Goal: Information Seeking & Learning: Understand process/instructions

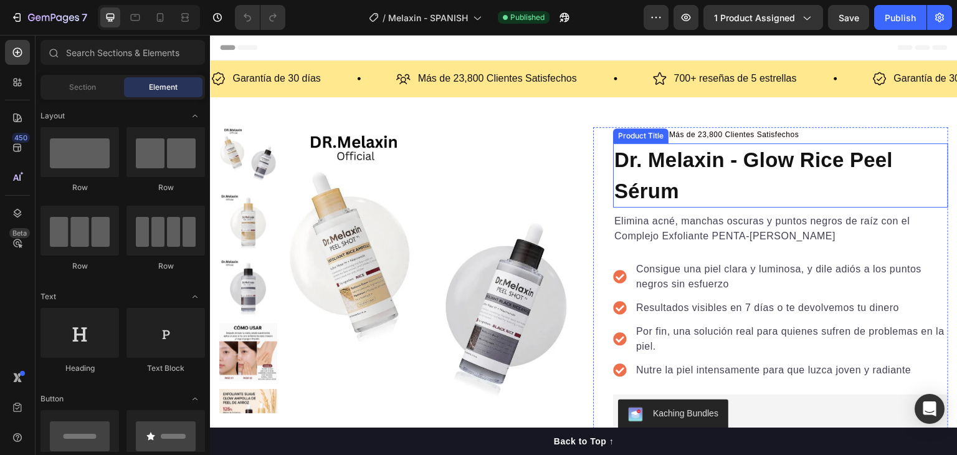
scroll to position [62, 0]
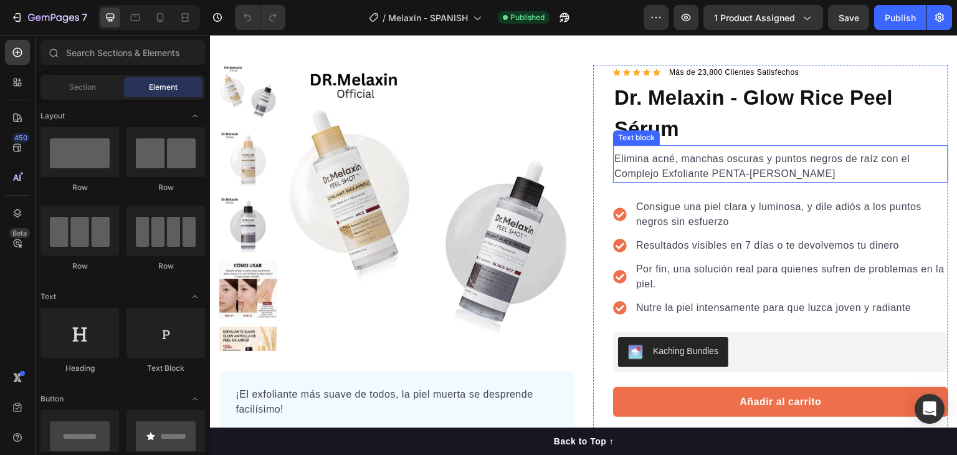
click at [706, 162] on p "Elimina acné, manchas oscuras y puntos negros de raíz con el Complejo Exfoliant…" at bounding box center [780, 166] width 333 height 30
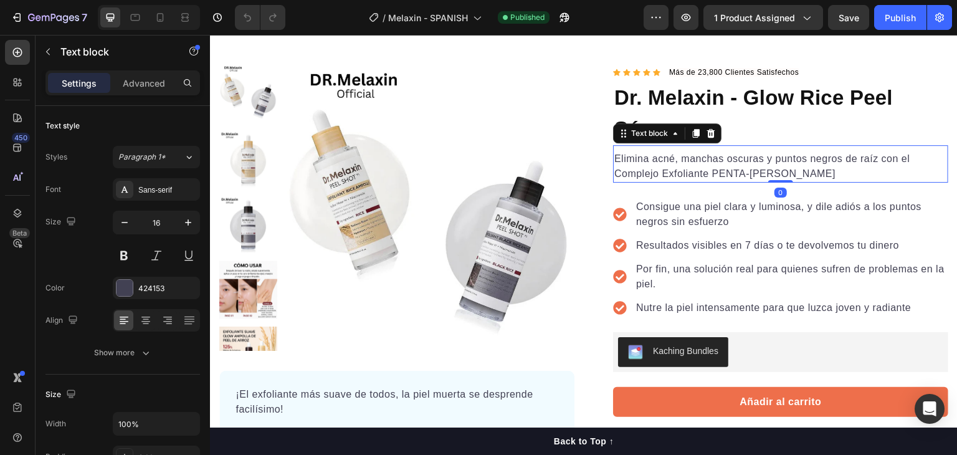
click at [741, 171] on p "Elimina acné, manchas oscuras y puntos negros de raíz con el Complejo Exfoliant…" at bounding box center [780, 166] width 333 height 30
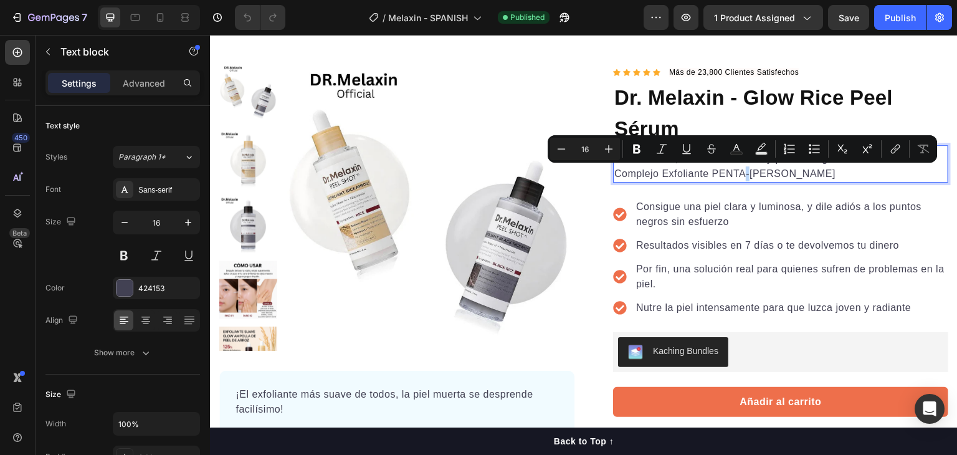
click at [741, 171] on p "Elimina acné, manchas oscuras y puntos negros de raíz con el Complejo Exfoliant…" at bounding box center [780, 166] width 333 height 30
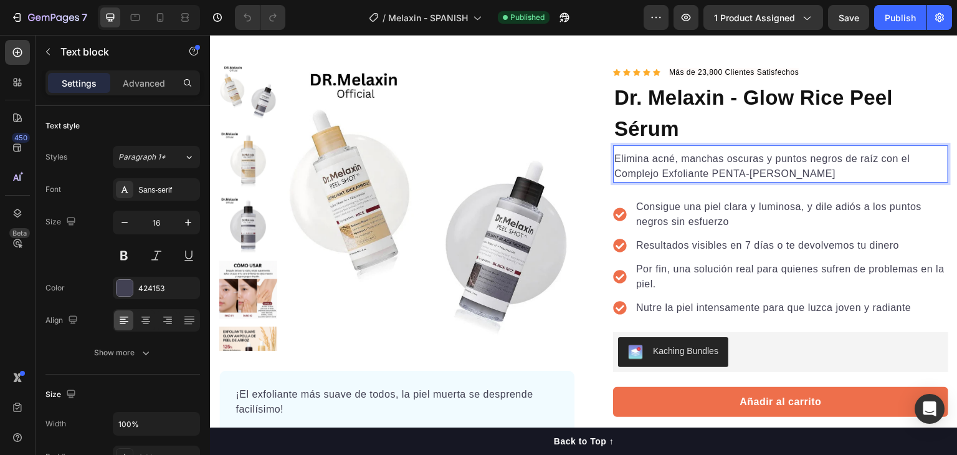
click at [777, 171] on p "Elimina acné, manchas oscuras y puntos negros de raíz con el Complejo Exfoliant…" at bounding box center [780, 166] width 333 height 30
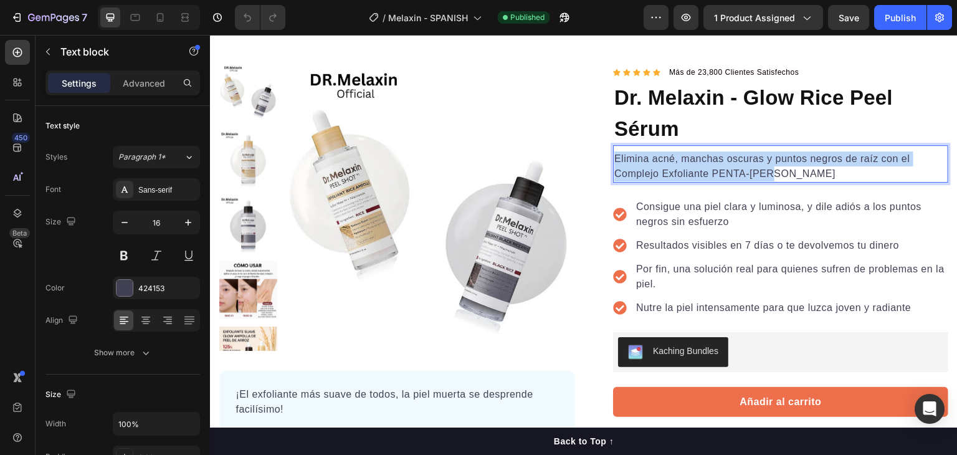
drag, startPoint x: 777, startPoint y: 171, endPoint x: 611, endPoint y: 151, distance: 166.9
click at [614, 151] on p "Elimina acné, manchas oscuras y puntos negros de raíz con el Complejo Exfoliant…" at bounding box center [780, 166] width 333 height 30
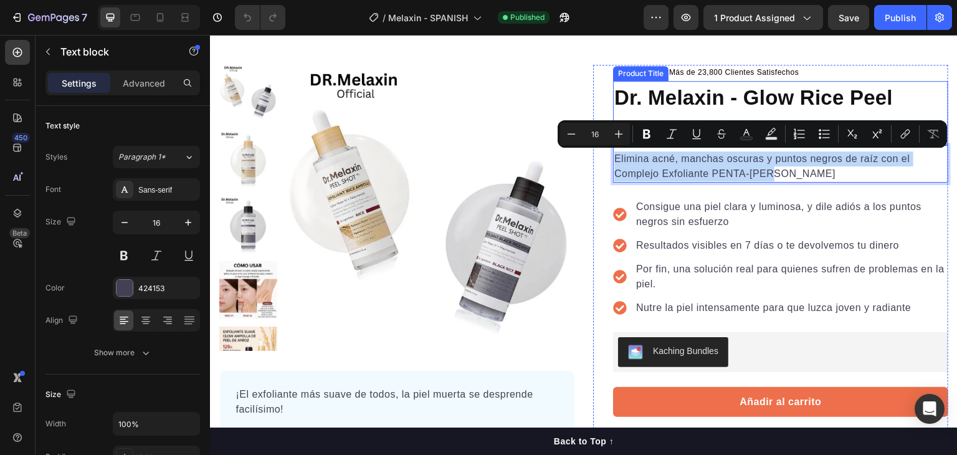
copy p "Elimina acné, manchas oscuras y puntos negros de raíz con el Complejo Exfoliant…"
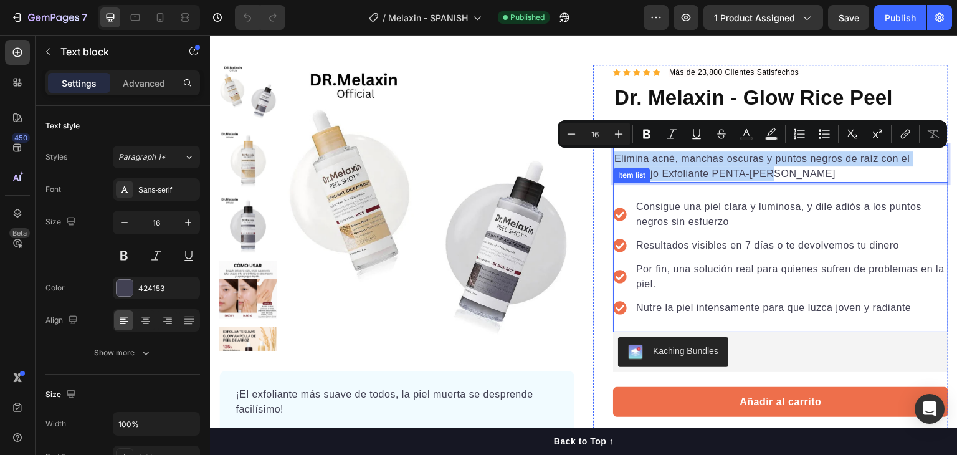
click at [680, 211] on p "Consigue una piel clara y luminosa, y dile adiós a los puntos negros sin esfuer…" at bounding box center [791, 214] width 310 height 30
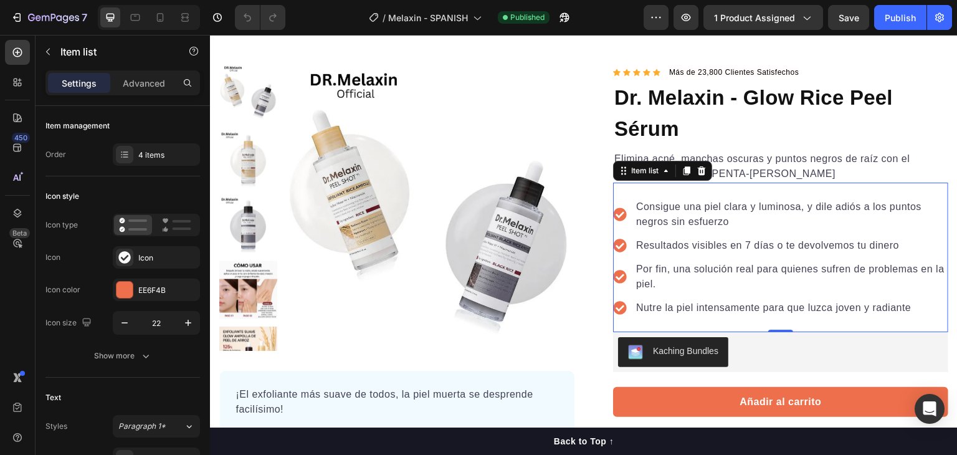
click at [729, 216] on p "Consigue una piel clara y luminosa, y dile adiós a los puntos negros sin esfuer…" at bounding box center [791, 214] width 310 height 30
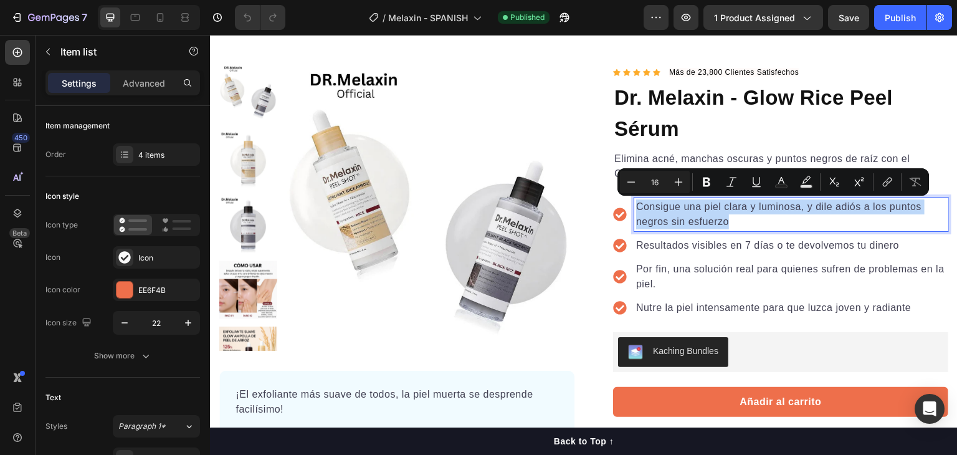
drag, startPoint x: 724, startPoint y: 222, endPoint x: 633, endPoint y: 203, distance: 92.8
click at [636, 203] on p "Consigue una piel clara y luminosa, y dile adiós a los puntos negros sin esfuer…" at bounding box center [791, 214] width 310 height 30
copy p "Consigue una piel clara y luminosa, y dile adiós a los puntos negros sin esfuer…"
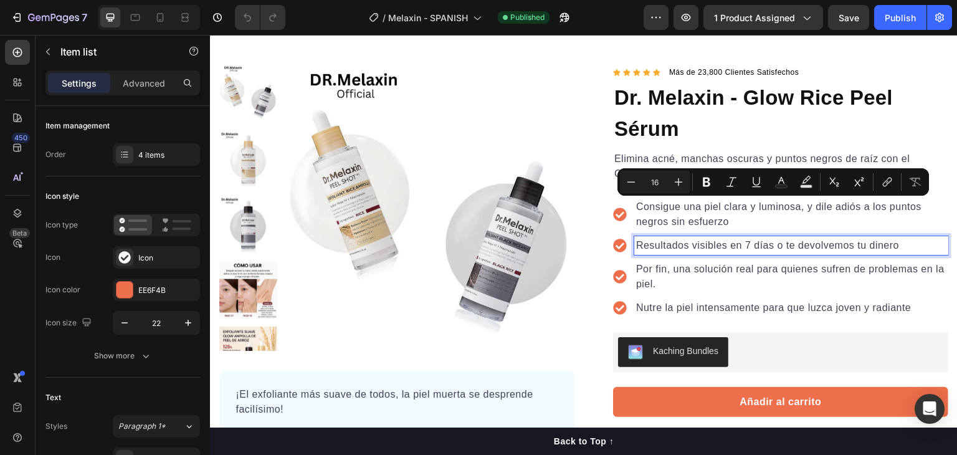
click at [734, 238] on p "Resultados visibles en 7 días o te devolvemos tu dinero" at bounding box center [791, 245] width 310 height 15
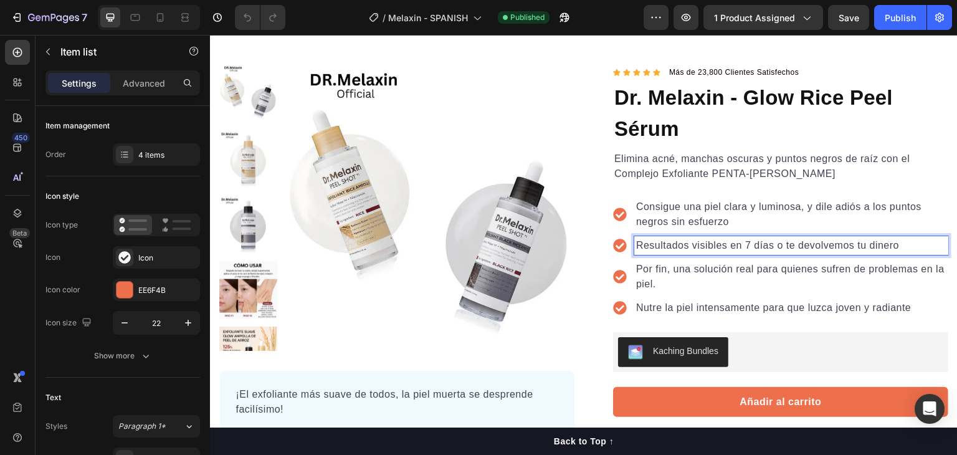
click at [821, 246] on p "Resultados visibles en 7 días o te devolvemos tu dinero" at bounding box center [791, 245] width 310 height 15
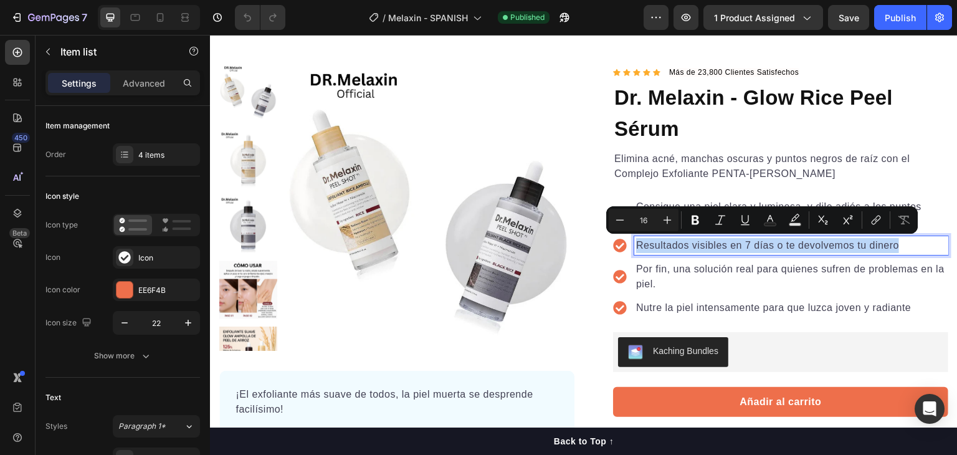
copy p "Resultados visibles en 7 días o te devolvemos tu dinero"
click at [675, 270] on p "Por fin, una solución real para quienes sufren de problemas en la piel." at bounding box center [791, 277] width 310 height 30
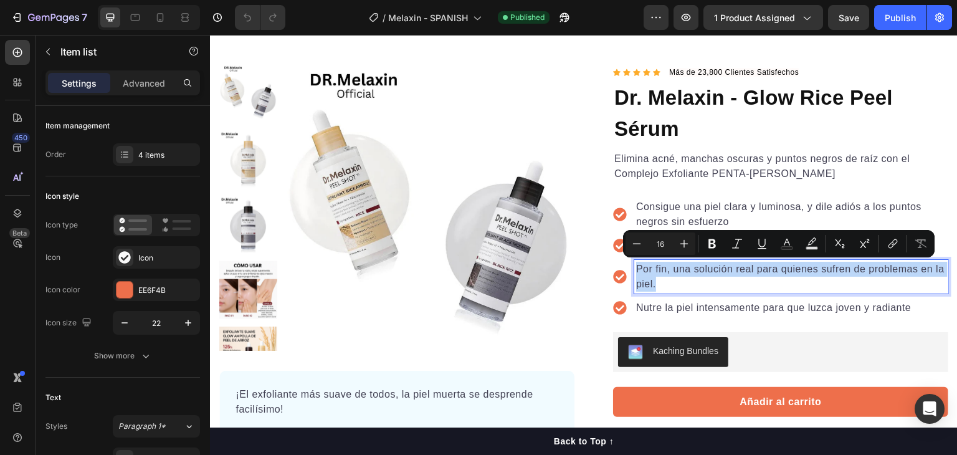
drag, startPoint x: 661, startPoint y: 285, endPoint x: 632, endPoint y: 270, distance: 32.9
click at [636, 270] on p "Por fin, una solución real para quienes sufren de problemas en la piel." at bounding box center [791, 277] width 310 height 30
copy p "Por fin, una solución real para quienes sufren de problemas en la piel."
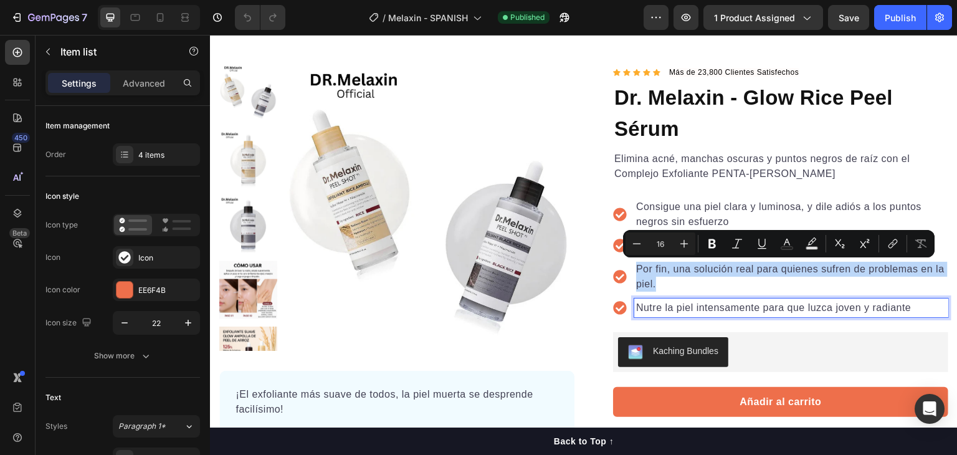
click at [707, 298] on div "Nutre la piel intensamente para que luzca joven y radiante" at bounding box center [791, 307] width 314 height 19
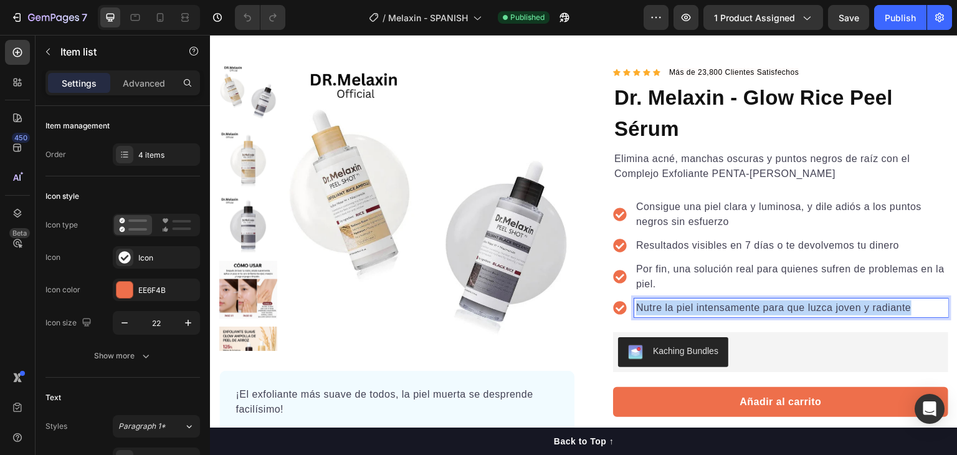
drag, startPoint x: 909, startPoint y: 305, endPoint x: 633, endPoint y: 313, distance: 276.7
click at [636, 313] on p "Nutre la piel intensamente para que luzca joven y radiante" at bounding box center [791, 307] width 310 height 15
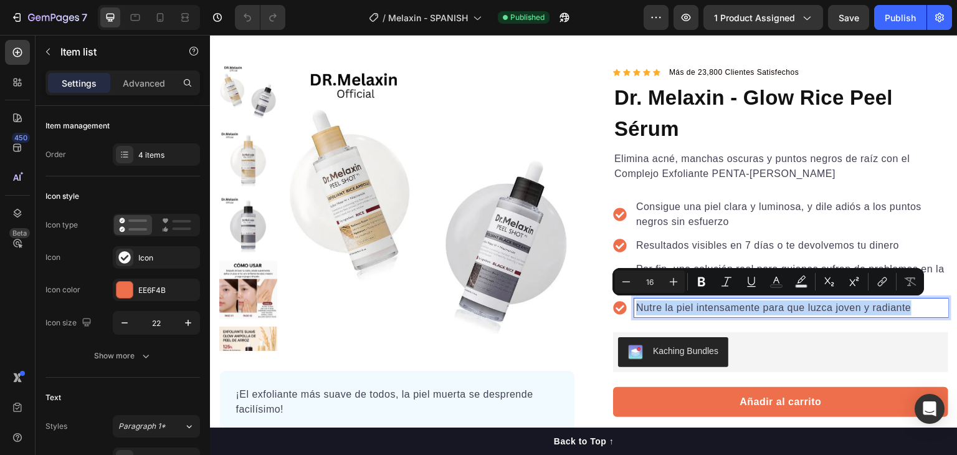
copy p "Nutre la piel intensamente para que luzca joven y radiante"
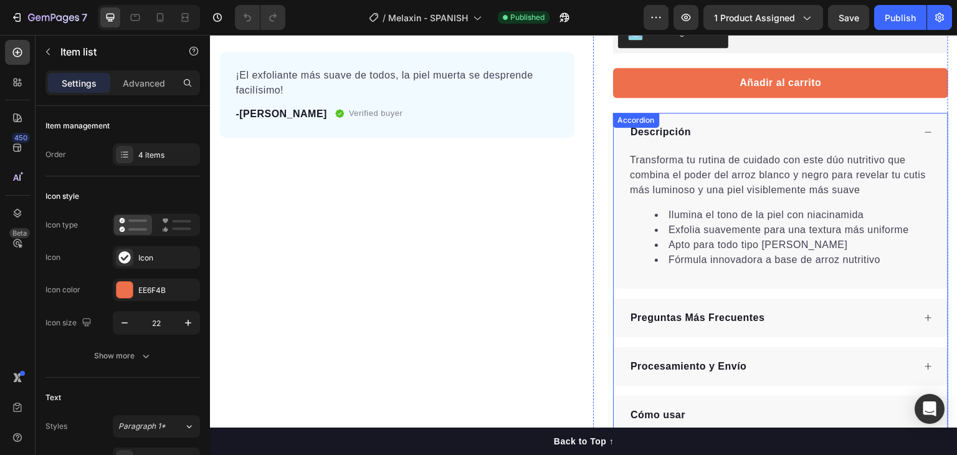
scroll to position [436, 0]
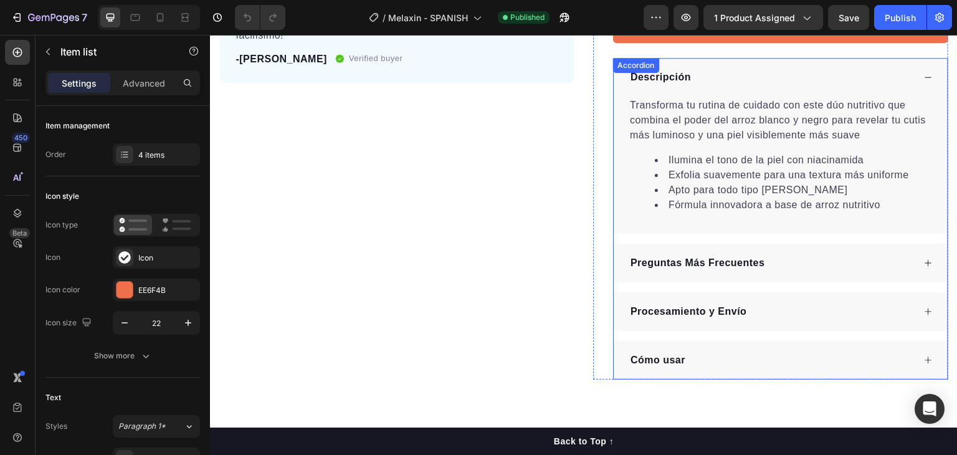
click at [690, 262] on p "Preguntas Más Frecuentes" at bounding box center [697, 262] width 135 height 15
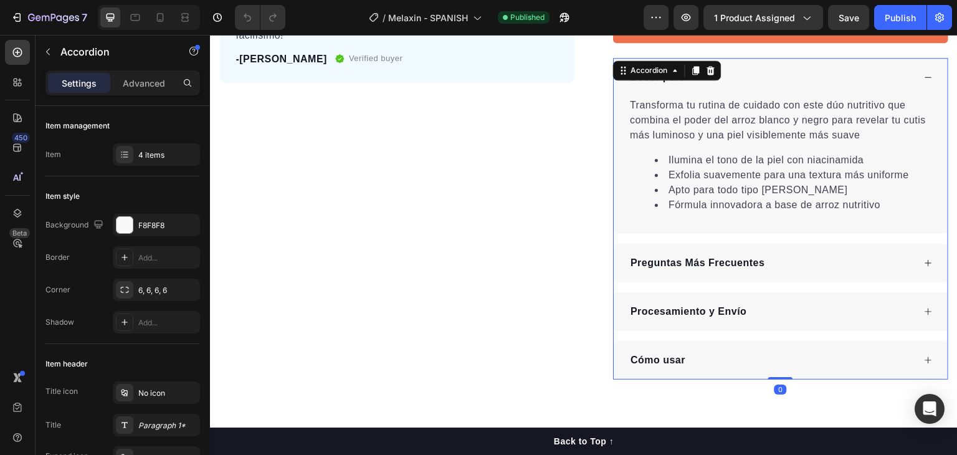
click at [764, 263] on div "Preguntas Más Frecuentes" at bounding box center [770, 263] width 285 height 19
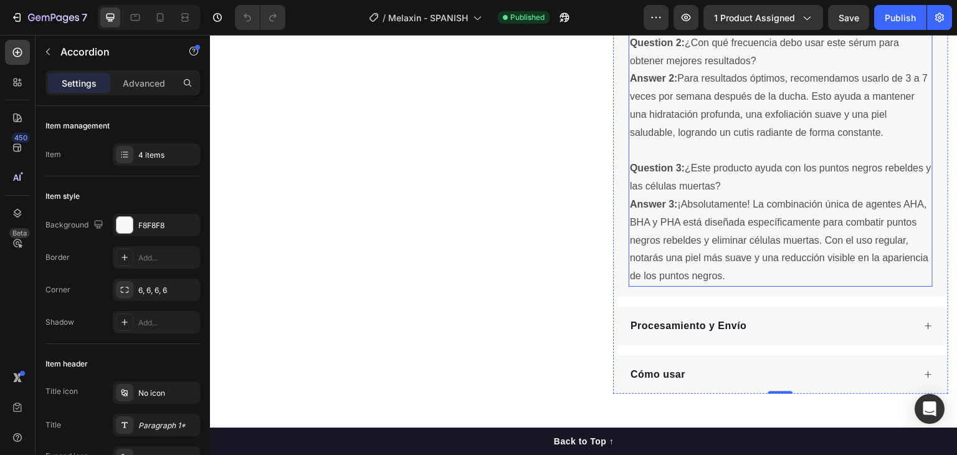
scroll to position [934, 0]
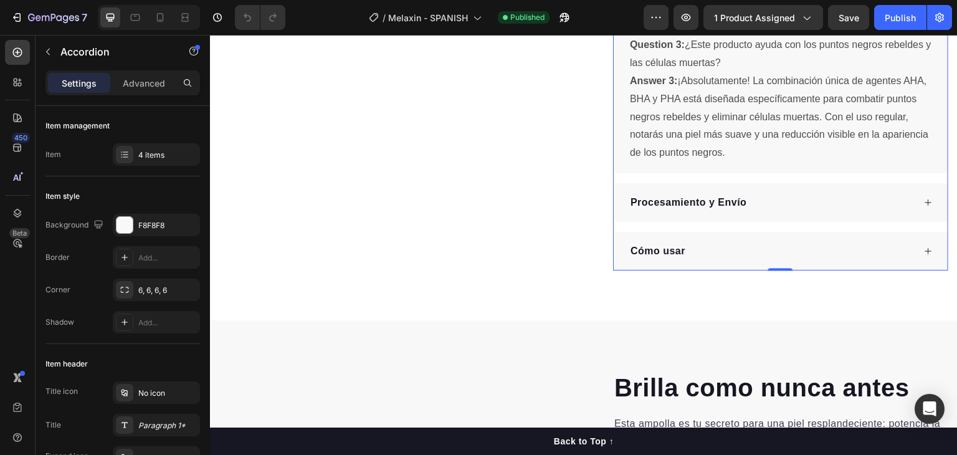
click at [637, 244] on p "Cómo usar" at bounding box center [657, 251] width 55 height 15
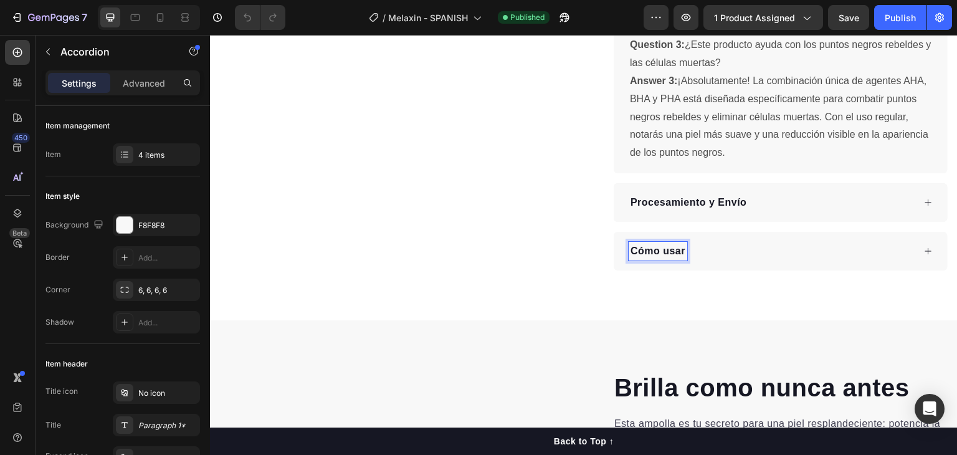
click at [726, 242] on div "Cómo usar" at bounding box center [770, 251] width 285 height 19
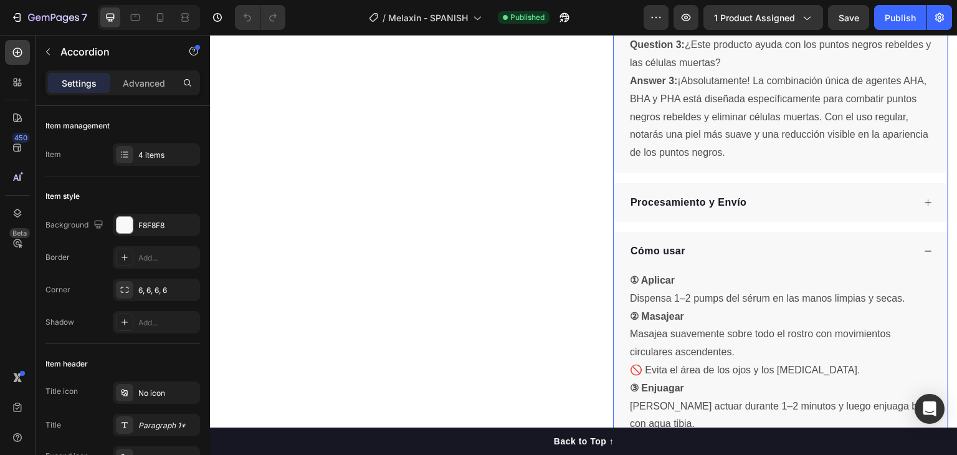
click at [696, 242] on div "Cómo usar" at bounding box center [770, 251] width 285 height 19
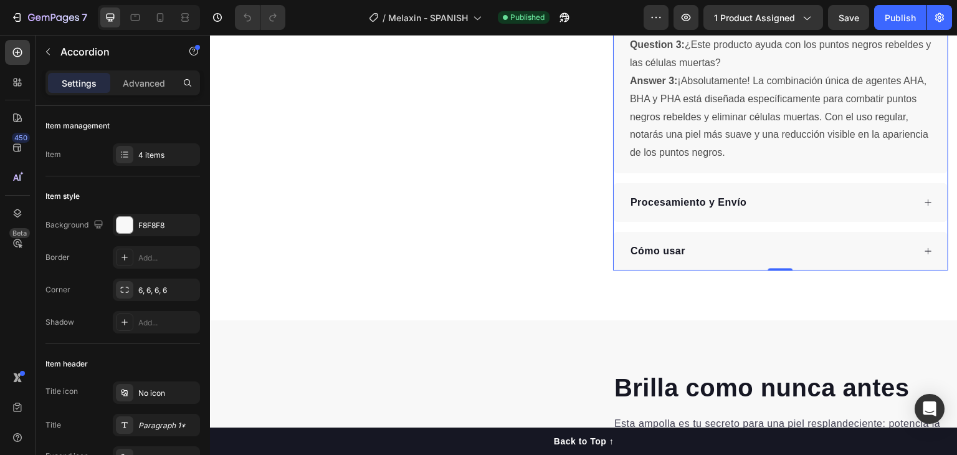
drag, startPoint x: 691, startPoint y: 229, endPoint x: 664, endPoint y: 230, distance: 27.4
click at [664, 242] on div "Cómo usar" at bounding box center [770, 251] width 285 height 19
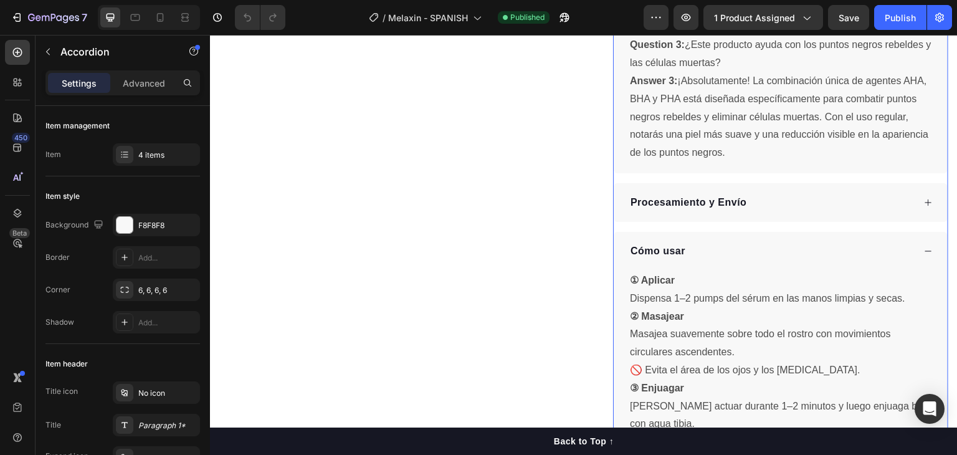
click at [672, 244] on p "Cómo usar" at bounding box center [657, 251] width 55 height 15
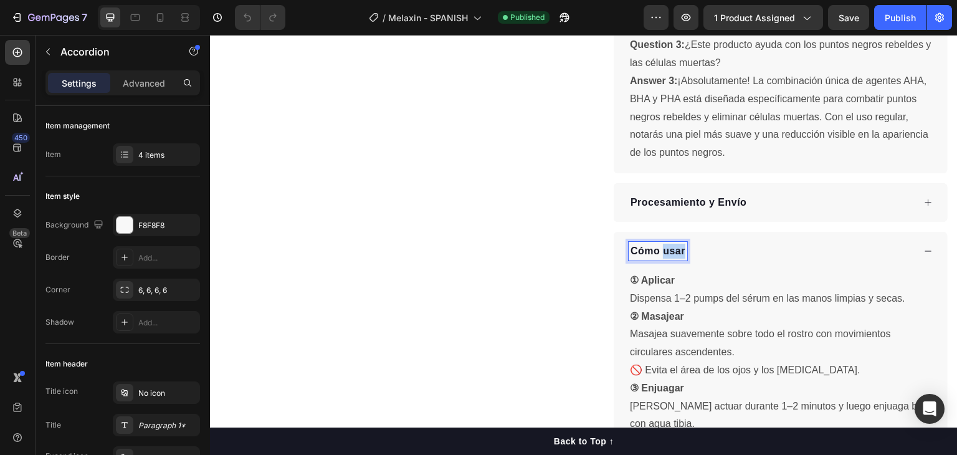
click at [672, 244] on p "Cómo usar" at bounding box center [657, 251] width 55 height 15
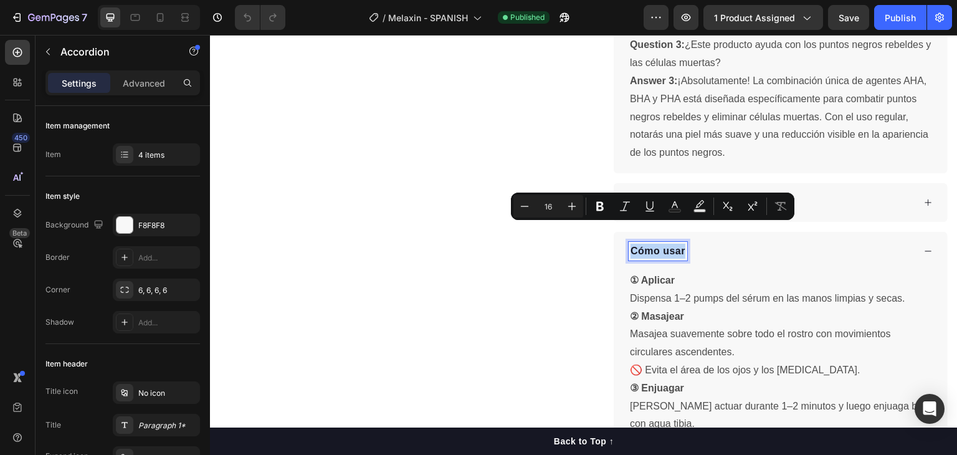
copy p "Cómo usar"
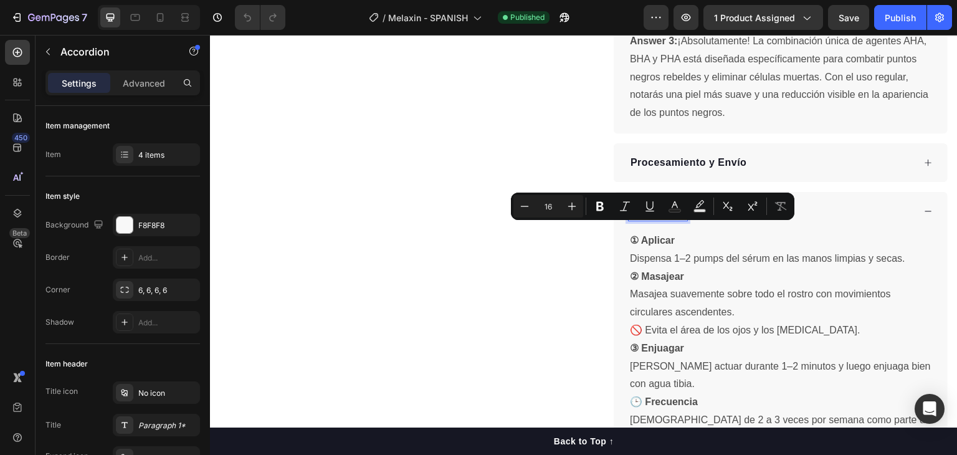
scroll to position [997, 0]
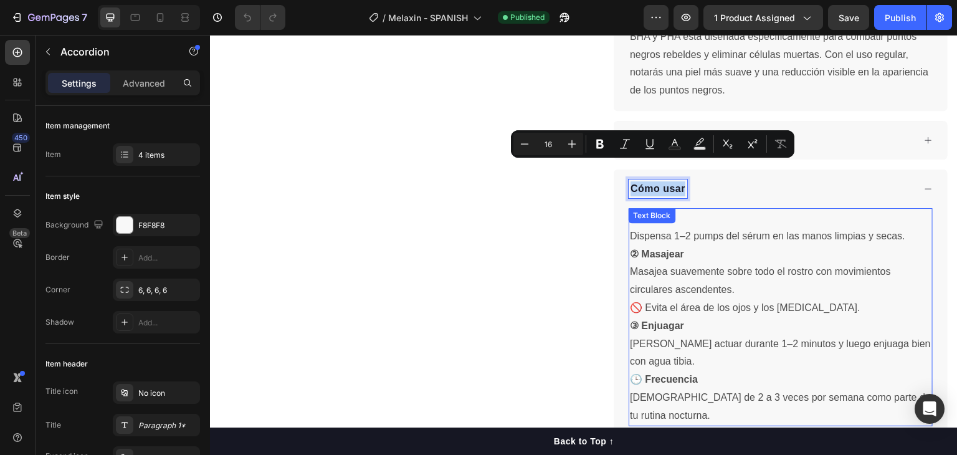
click at [656, 214] on p "① Aplicar Dispensa 1–2 pumps del sérum en las manos limpias y secas." at bounding box center [780, 227] width 301 height 36
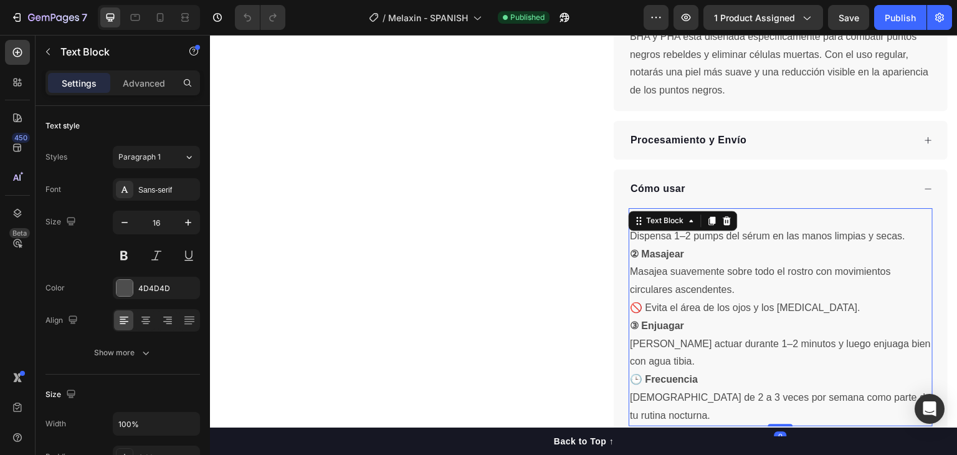
click at [668, 391] on p "🕒 Frecuencia Úsalo de 2 a 3 veces por semana como parte de tu rutina nocturna." at bounding box center [780, 398] width 301 height 54
click at [668, 389] on p "🕒 Frecuencia Úsalo de 2 a 3 veces por semana como parte de tu rutina nocturna." at bounding box center [780, 398] width 301 height 54
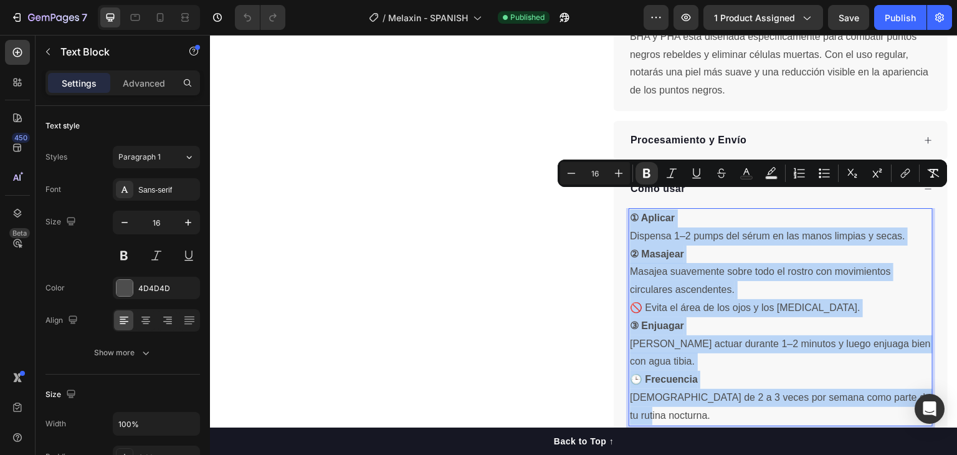
drag, startPoint x: 667, startPoint y: 391, endPoint x: 627, endPoint y: 202, distance: 193.0
click at [628, 208] on div "① Aplicar Dispensa 1–2 pumps del sérum en las manos limpias y secas. ② Masajear…" at bounding box center [780, 317] width 304 height 218
copy div "① Aplicar Dispensa 1–2 pumps del sérum en las manos limpias y secas. ② Masajear…"
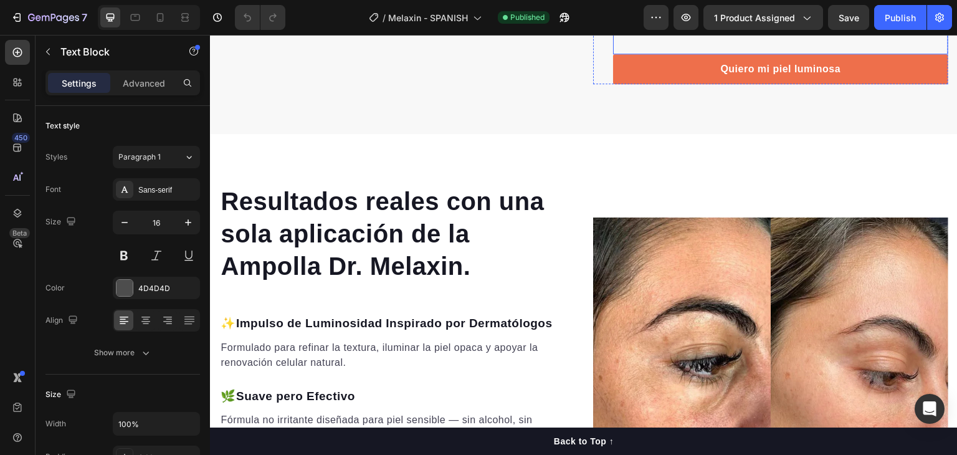
scroll to position [1205, 0]
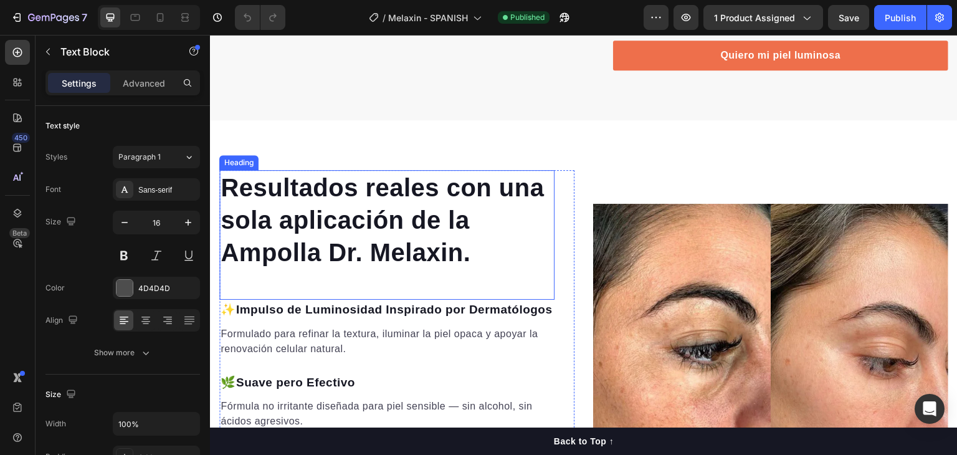
click at [396, 209] on h2 "Resultados reales con una sola aplicación de la Ampolla Dr. Melaxin." at bounding box center [386, 220] width 335 height 100
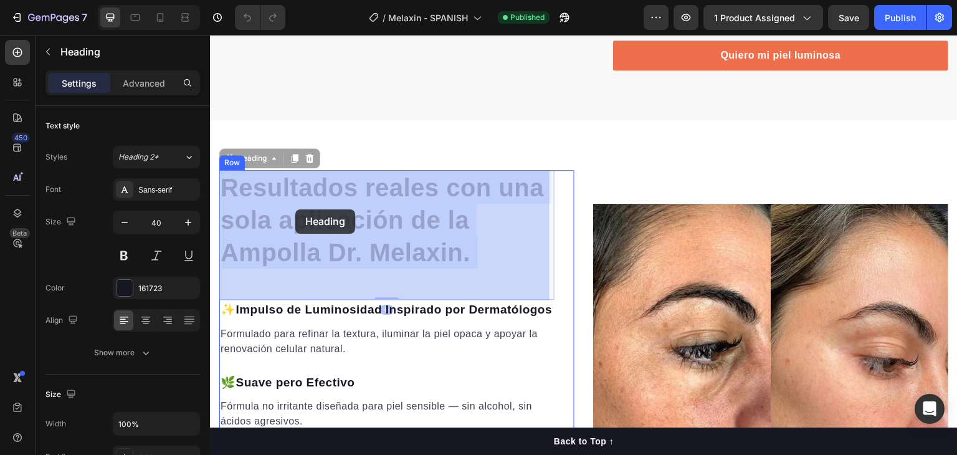
drag, startPoint x: 470, startPoint y: 255, endPoint x: 295, endPoint y: 209, distance: 181.0
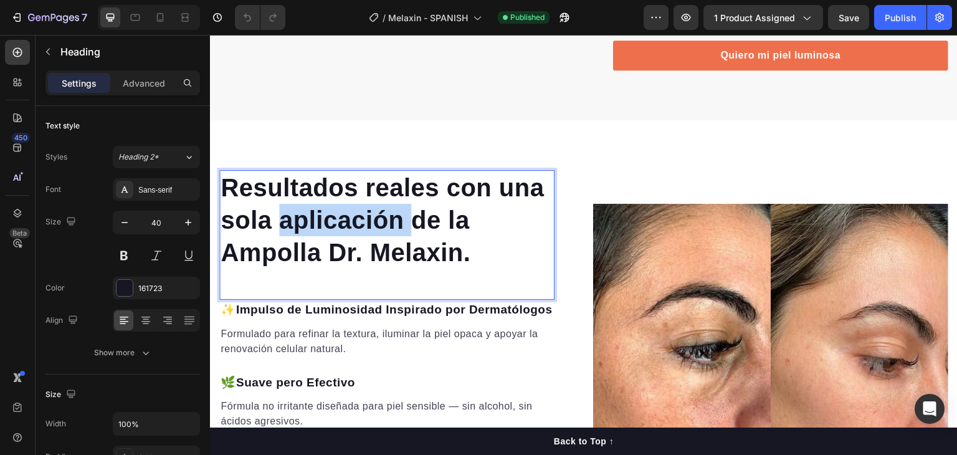
click at [306, 212] on p "Resultados reales con una sola aplicación de la Ampolla Dr. Melaxin." at bounding box center [386, 219] width 333 height 97
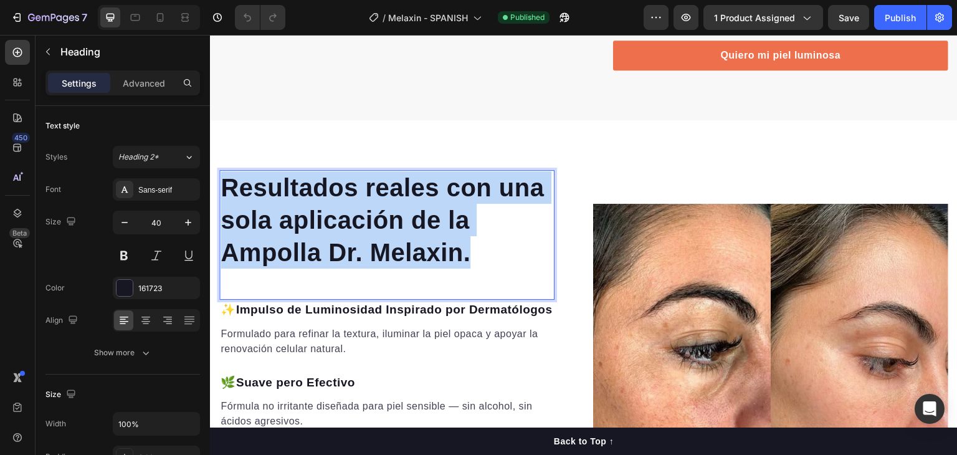
click at [306, 212] on p "Resultados reales con una sola aplicación de la Ampolla Dr. Melaxin." at bounding box center [386, 219] width 333 height 97
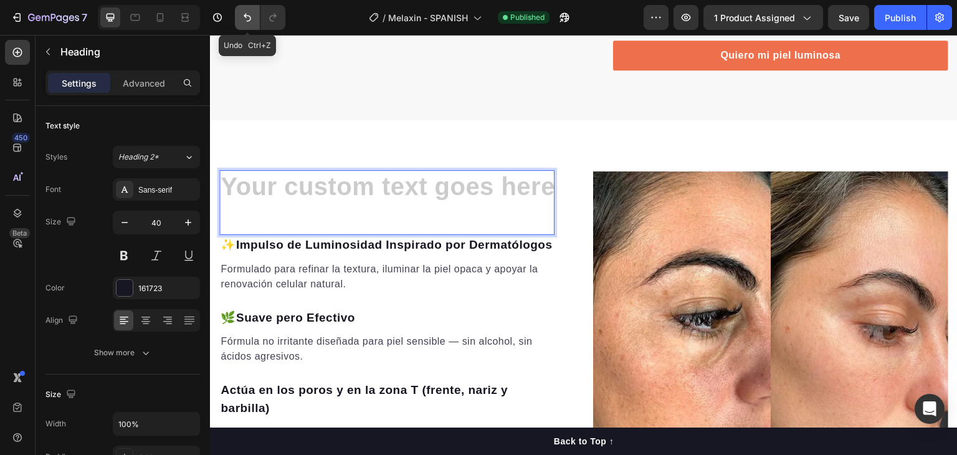
click at [253, 17] on icon "Undo/Redo" at bounding box center [247, 17] width 12 height 12
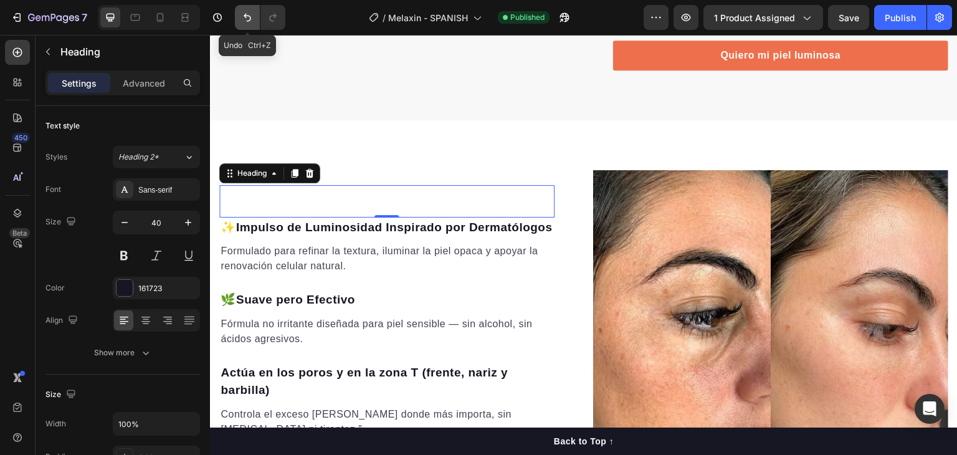
click at [249, 19] on icon "Undo/Redo" at bounding box center [247, 18] width 7 height 8
click at [247, 16] on icon "Undo/Redo" at bounding box center [247, 18] width 7 height 8
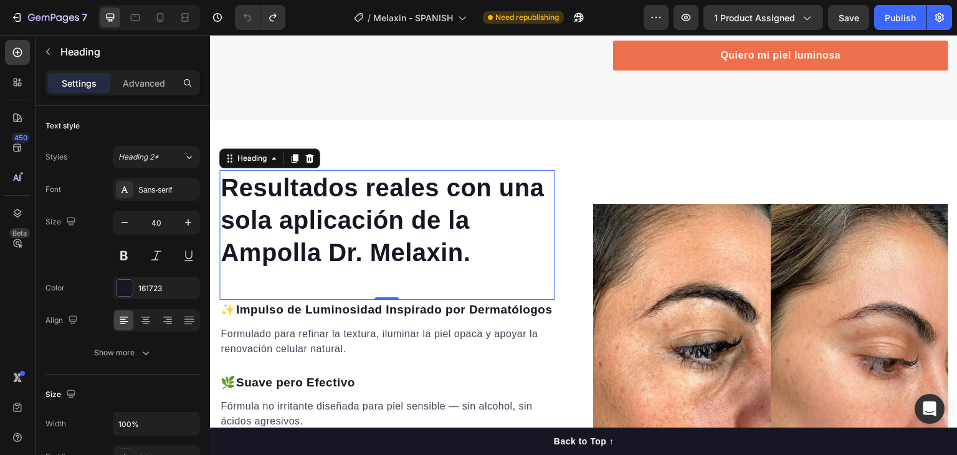
click at [397, 235] on h2 "Resultados reales con una sola aplicación de la Ampolla Dr. Melaxin." at bounding box center [386, 220] width 335 height 100
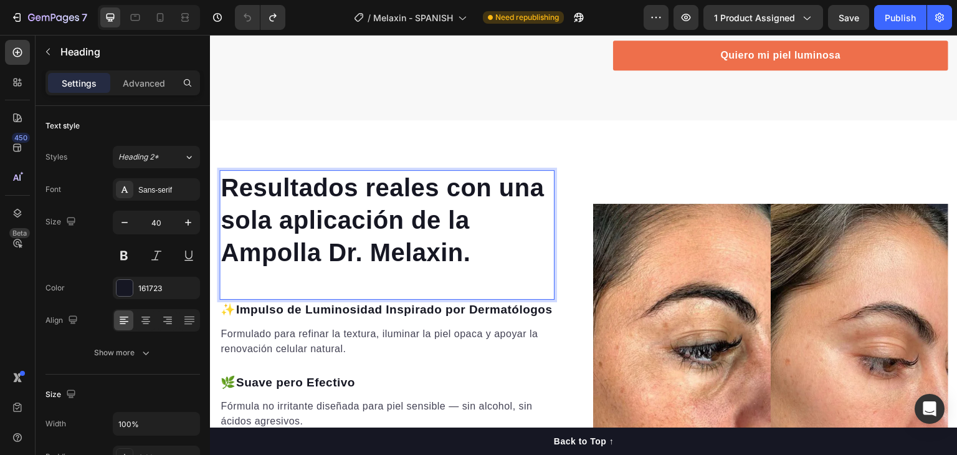
click at [469, 258] on p "Resultados reales con una sola aplicación de la Ampolla Dr. Melaxin." at bounding box center [386, 219] width 333 height 97
click at [470, 258] on p "Resultados reales con una sola aplicación de la Ampolla Dr. Melaxin." at bounding box center [386, 219] width 333 height 97
click at [472, 258] on p "Resultados reales con una sola aplicación de la Ampolla Dr. Melaxin." at bounding box center [386, 219] width 333 height 97
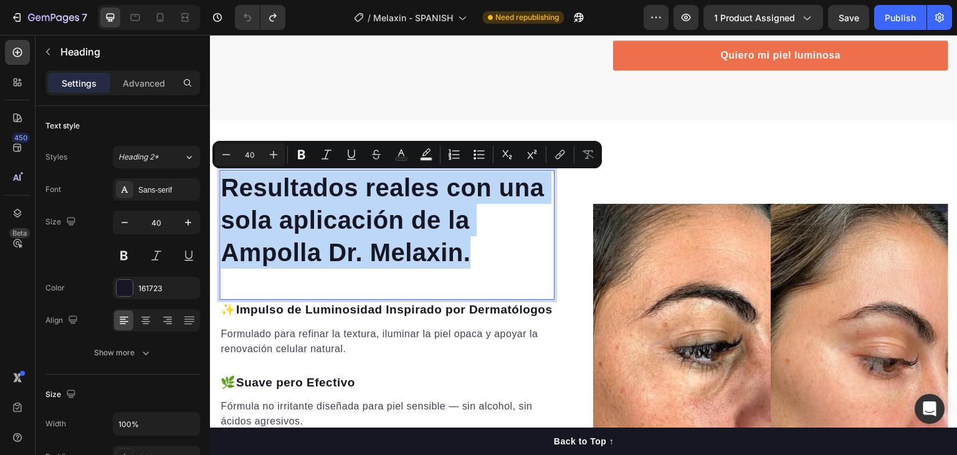
drag, startPoint x: 472, startPoint y: 258, endPoint x: 223, endPoint y: 184, distance: 259.8
click at [223, 184] on p "Resultados reales con una sola aplicación de la Ampolla Dr. Melaxin." at bounding box center [386, 219] width 333 height 97
copy p "Resultados reales con una sola aplicación de la Ampolla Dr. Melaxin."
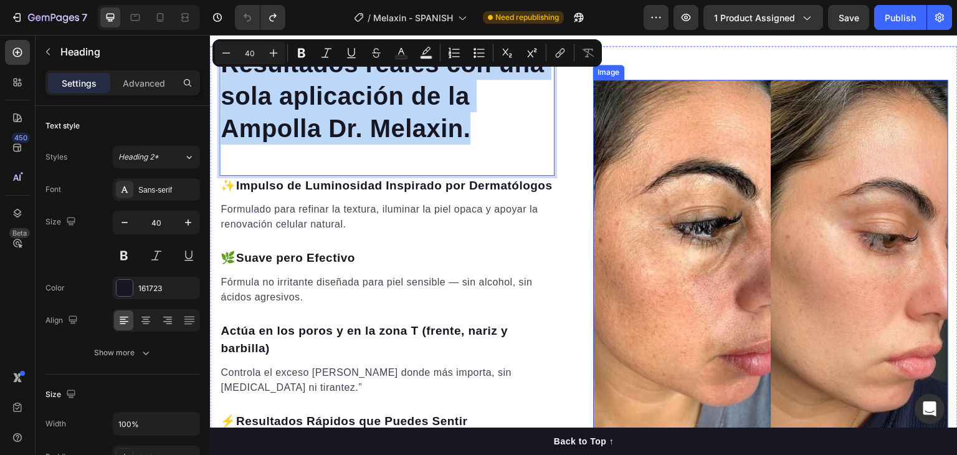
scroll to position [1391, 0]
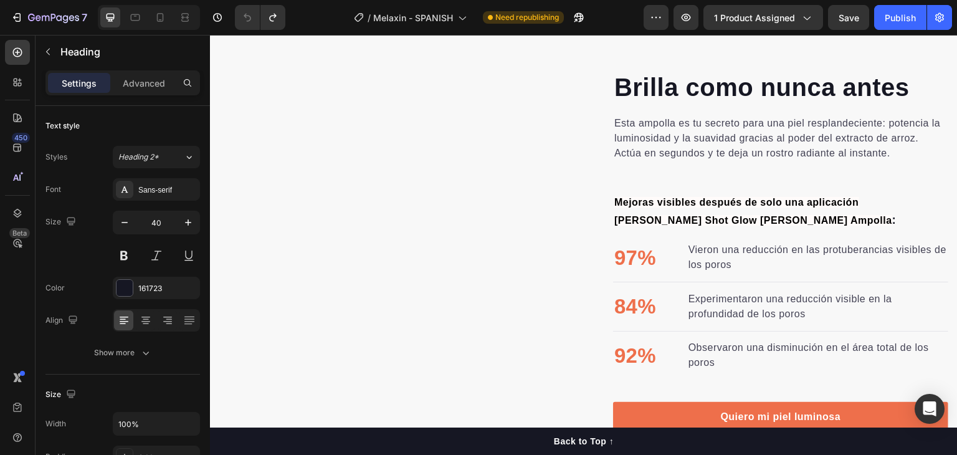
type input "16"
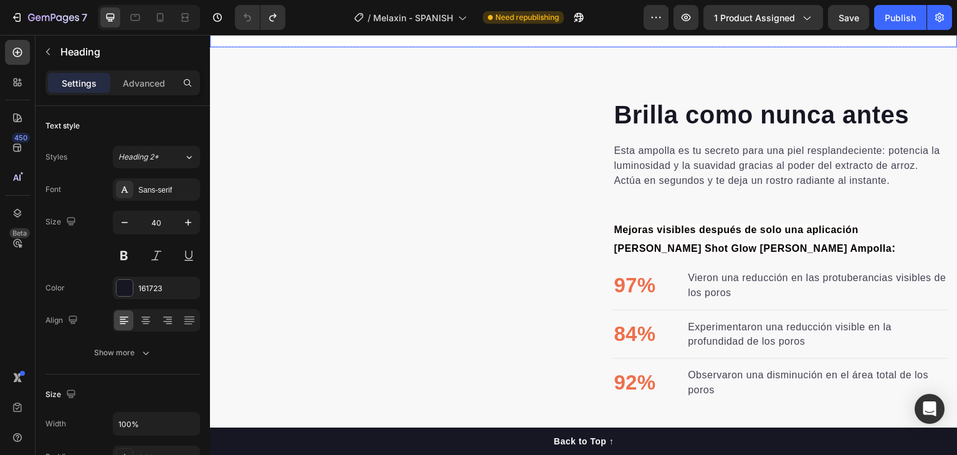
scroll to position [818, 0]
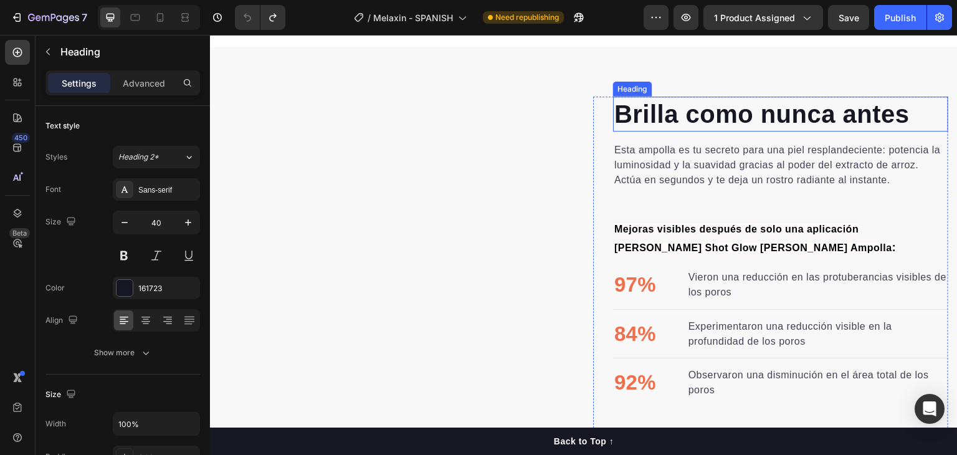
click at [667, 118] on h2 "Brilla como nunca antes" at bounding box center [780, 114] width 335 height 35
click at [681, 113] on h2 "Brilla como nunca antes" at bounding box center [780, 114] width 335 height 35
click at [681, 113] on p "Brilla como nunca antes" at bounding box center [780, 114] width 333 height 32
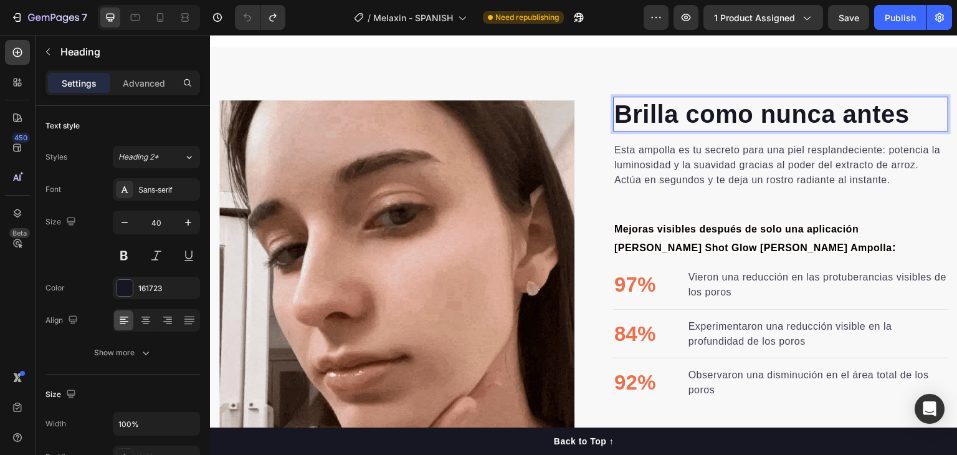
click at [681, 113] on p "Brilla como nunca antes" at bounding box center [780, 114] width 333 height 32
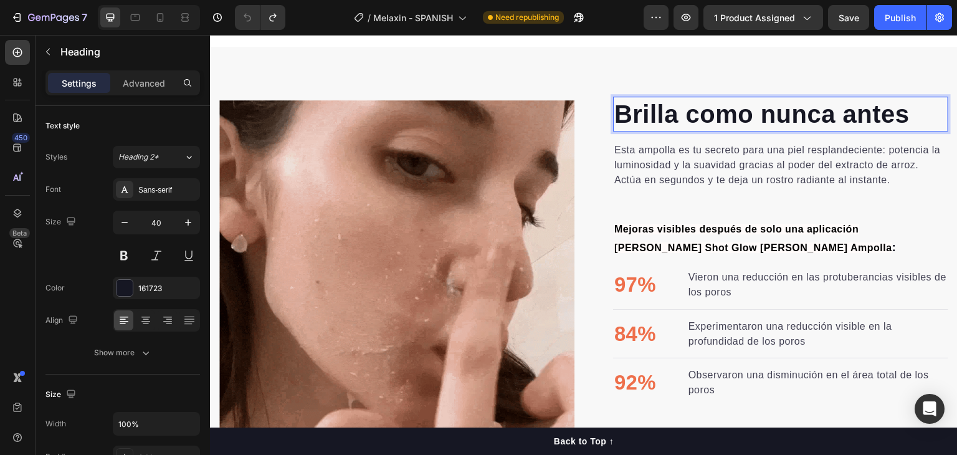
click at [681, 113] on p "Brilla como nunca antes" at bounding box center [780, 114] width 333 height 32
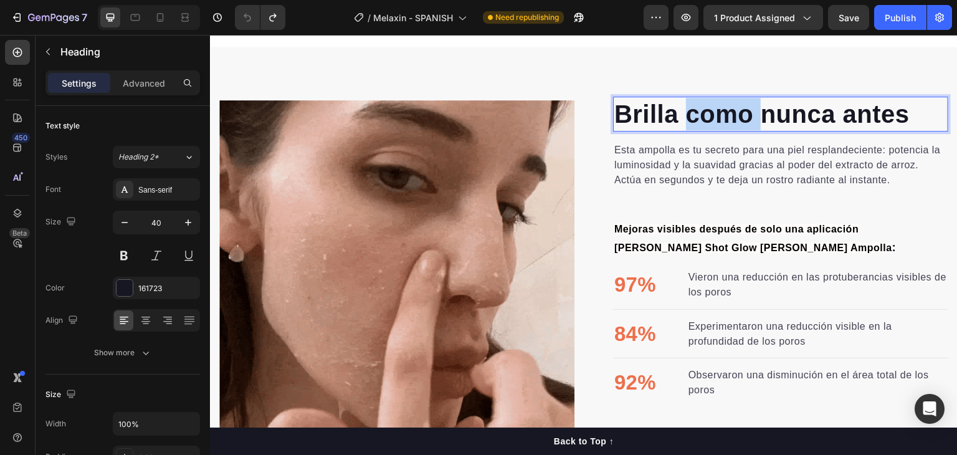
click at [681, 113] on p "Brilla como nunca antes" at bounding box center [780, 114] width 333 height 32
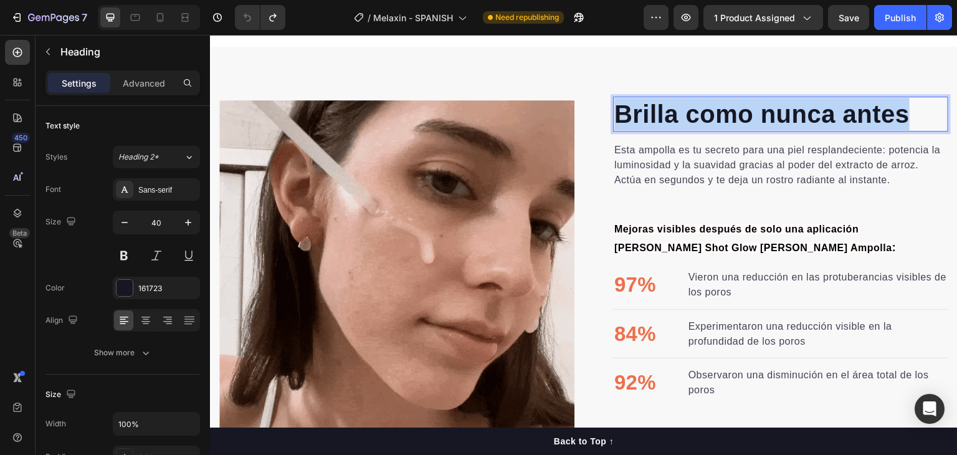
click at [681, 113] on p "Brilla como nunca antes" at bounding box center [780, 114] width 333 height 32
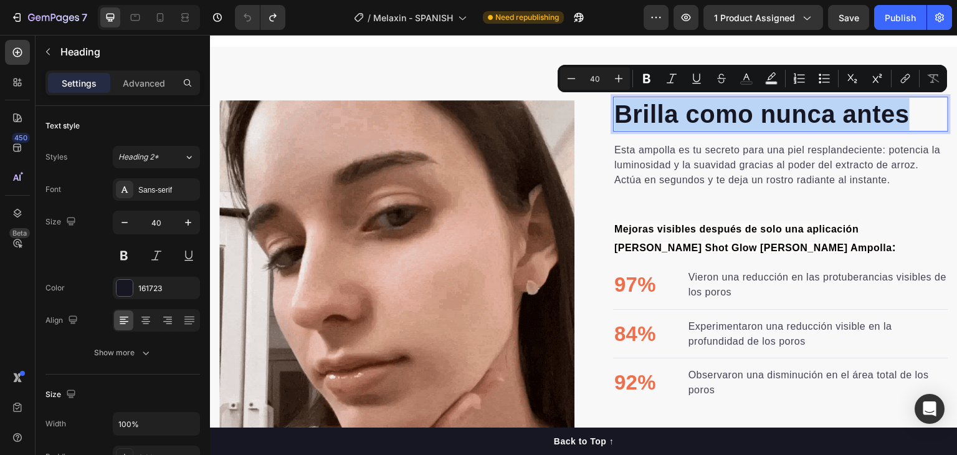
copy p "Brilla como nunca antes"
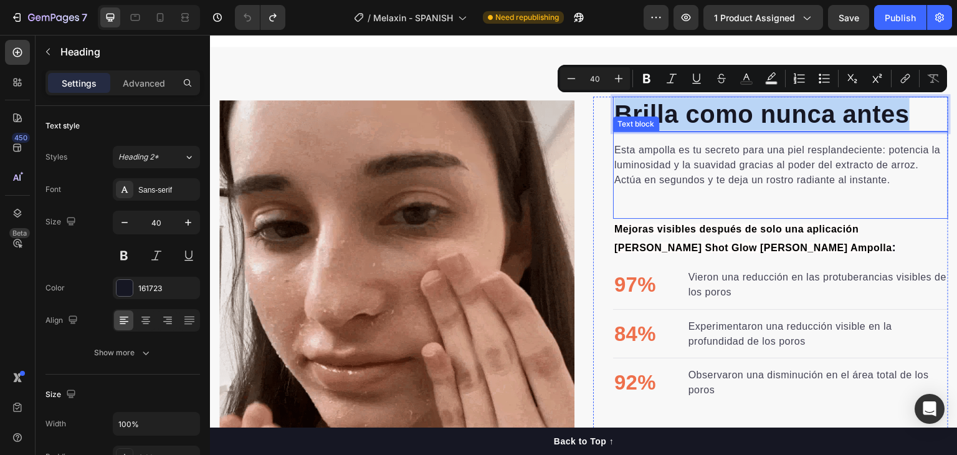
click at [753, 174] on p "Esta ampolla es tu secreto para una piel resplandeciente: potencia la luminosid…" at bounding box center [780, 165] width 333 height 45
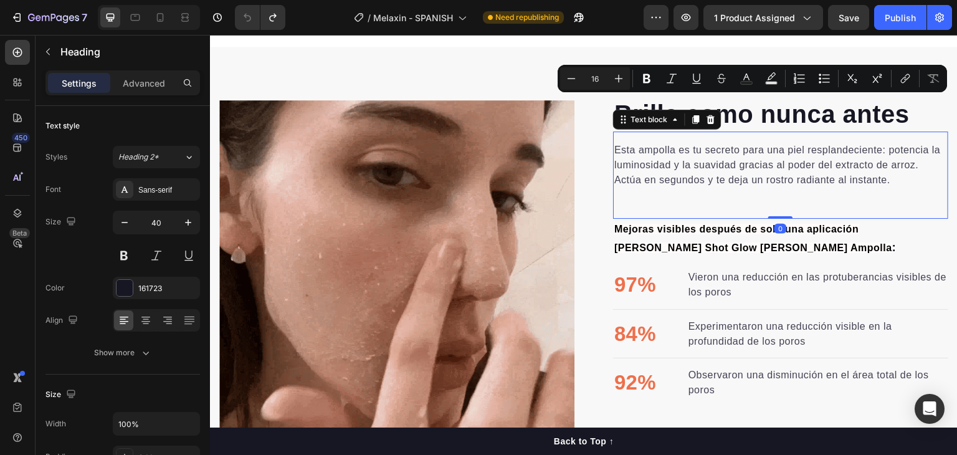
click at [753, 174] on p "Esta ampolla es tu secreto para una piel resplandeciente: potencia la luminosid…" at bounding box center [780, 165] width 333 height 45
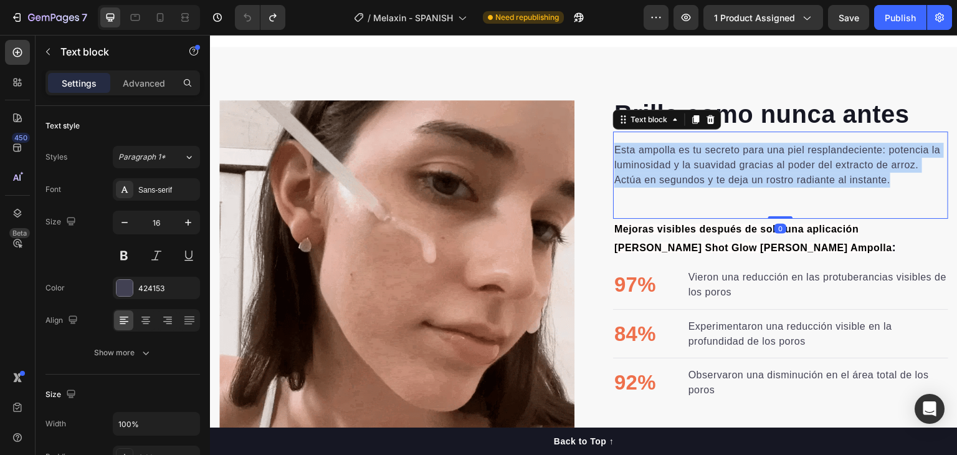
click at [753, 174] on p "Esta ampolla es tu secreto para una piel resplandeciente: potencia la luminosid…" at bounding box center [780, 165] width 333 height 45
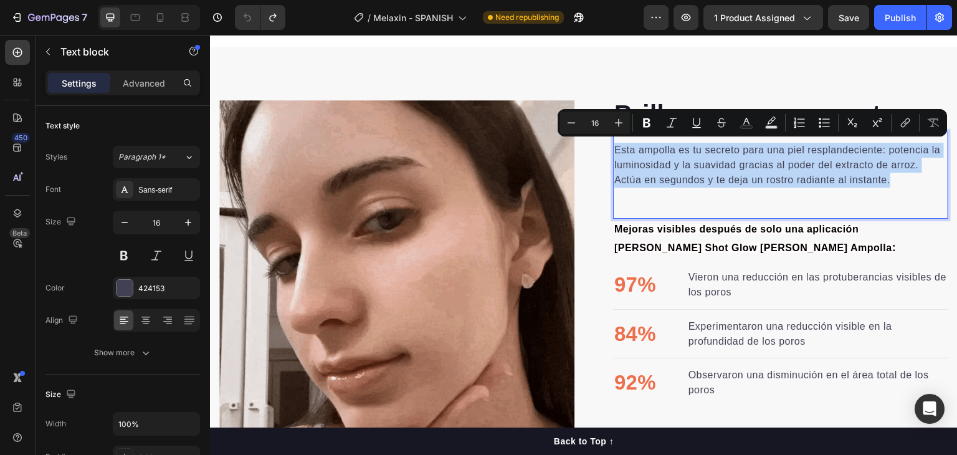
copy p "Esta ampolla es tu secreto para una piel resplandeciente: potencia la luminosid…"
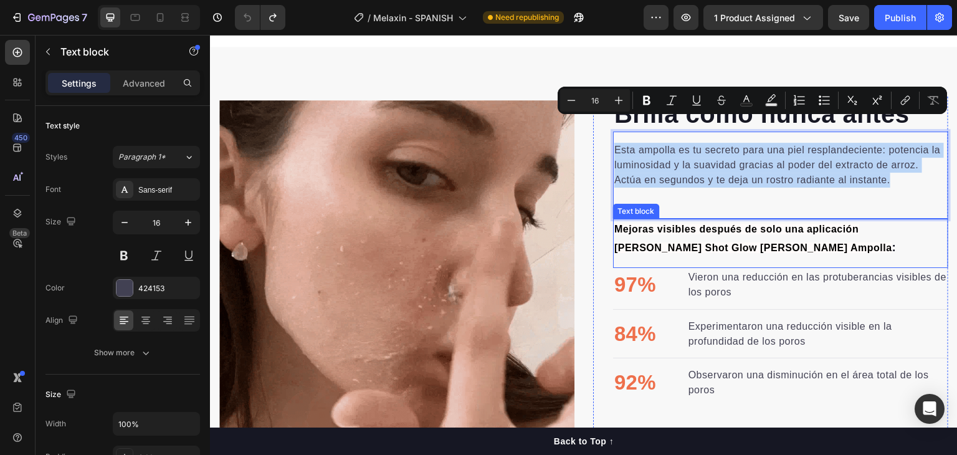
scroll to position [881, 0]
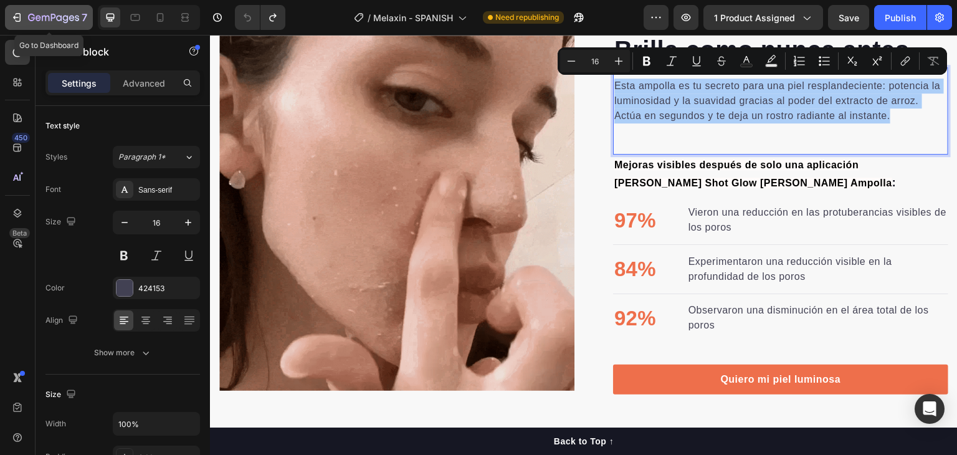
click at [44, 21] on icon "button" at bounding box center [53, 18] width 51 height 11
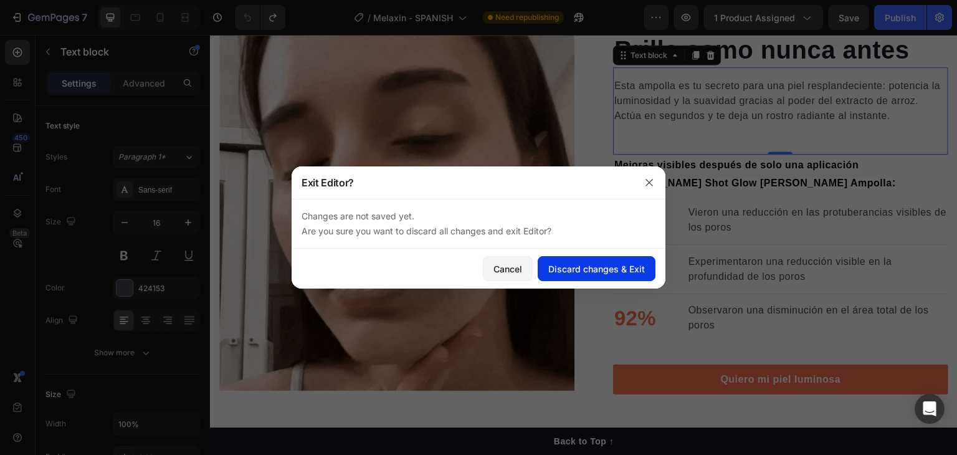
click at [569, 273] on div "Discard changes & Exit" at bounding box center [596, 268] width 97 height 13
